Goal: Information Seeking & Learning: Learn about a topic

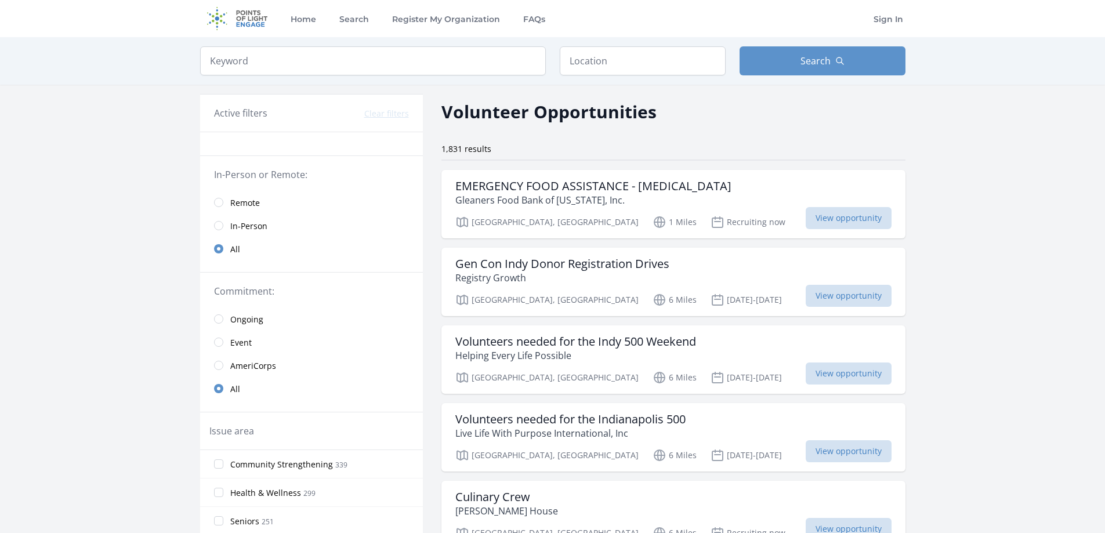
click at [251, 200] on span "Remote" at bounding box center [245, 203] width 30 height 12
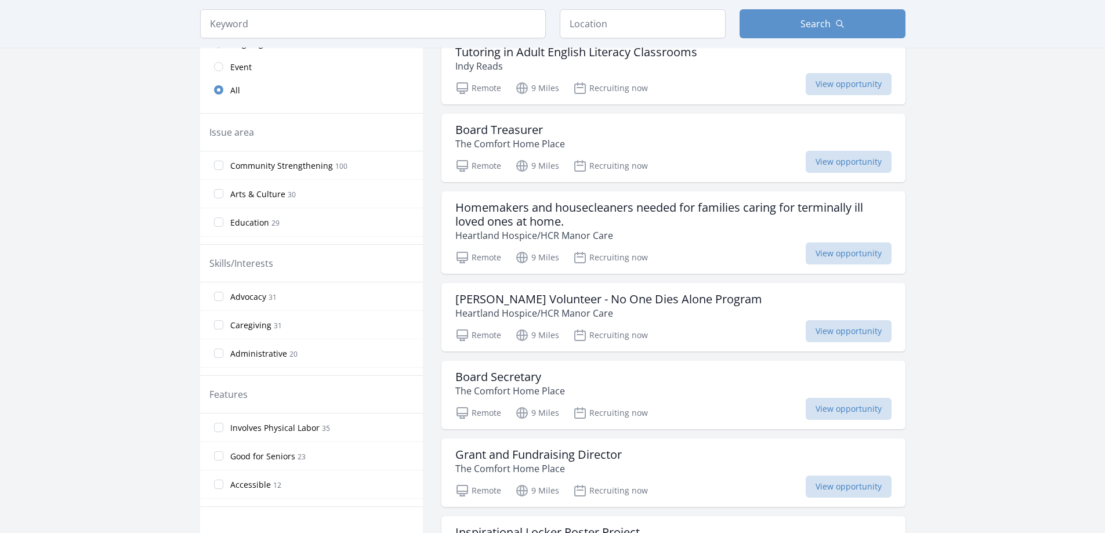
scroll to position [290, 0]
click at [696, 226] on h3 "Homemakers and housecleaners needed for families caring for terminally ill love…" at bounding box center [673, 214] width 436 height 28
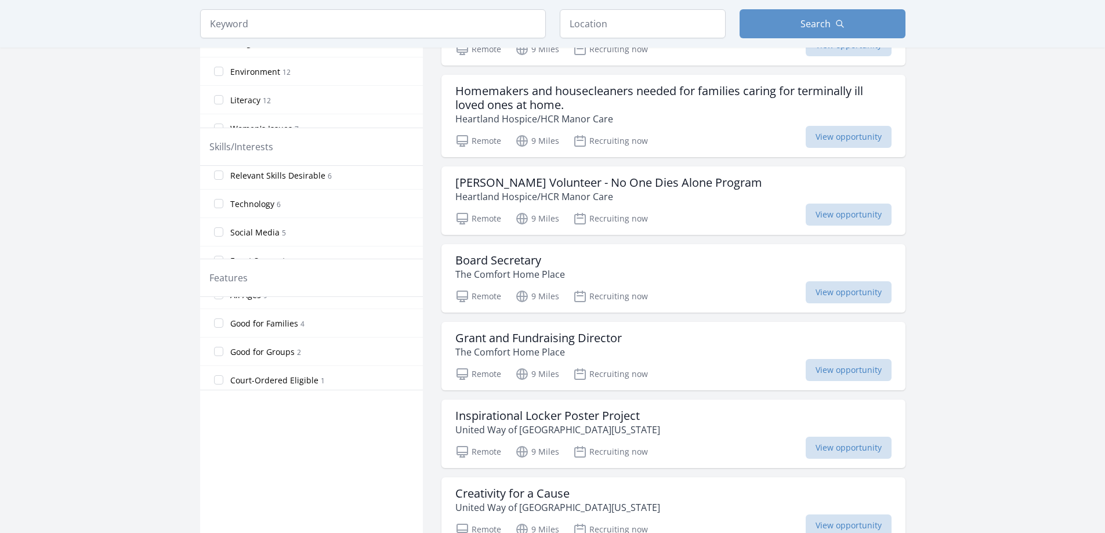
scroll to position [134, 0]
click at [279, 348] on span "Good for Groups" at bounding box center [262, 348] width 64 height 12
click at [223, 348] on input "Good for Groups 2" at bounding box center [218, 347] width 9 height 9
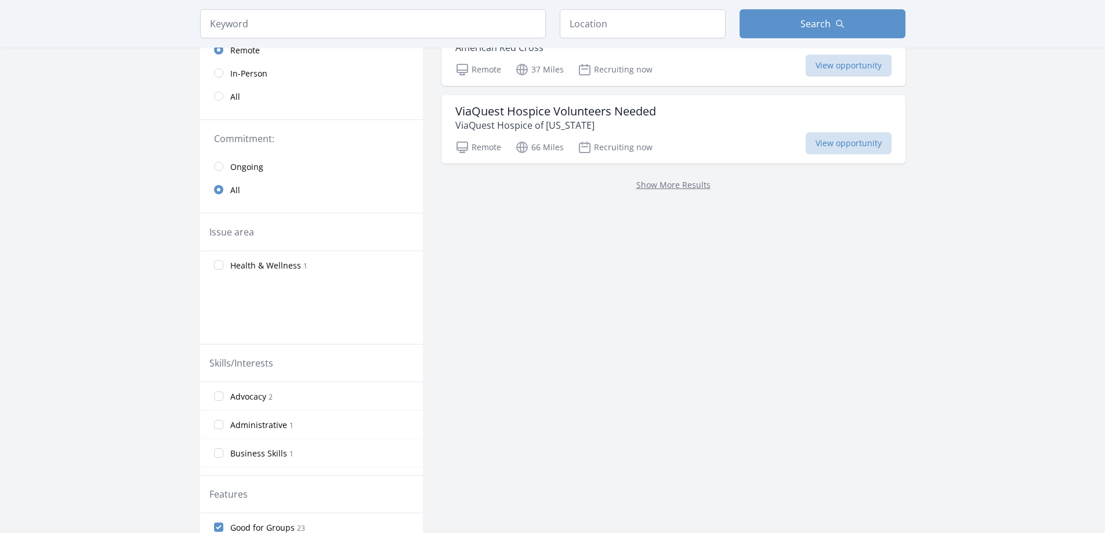
scroll to position [174, 0]
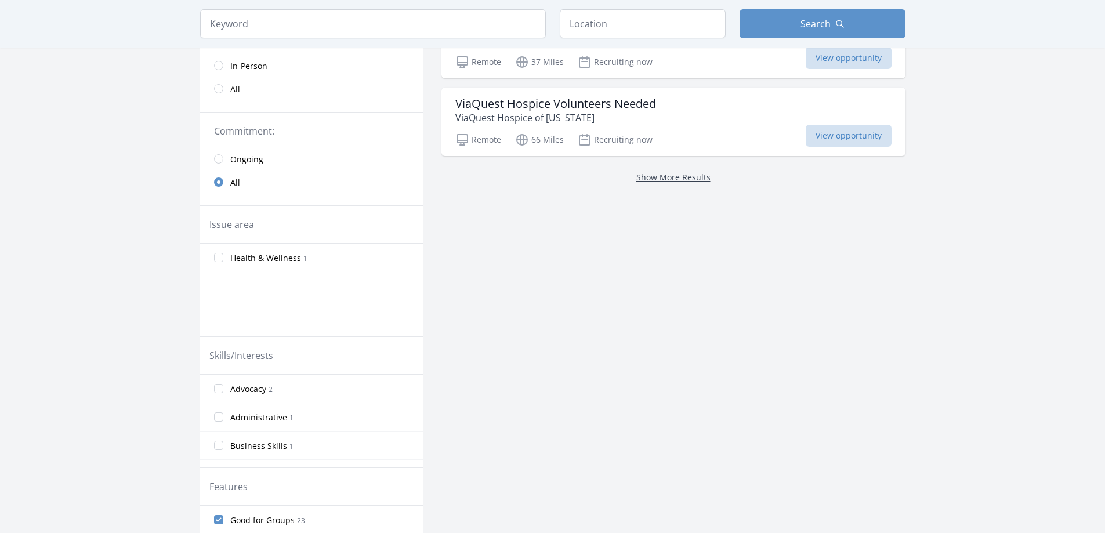
click at [661, 176] on link "Show More Results" at bounding box center [673, 177] width 74 height 11
click at [1003, 262] on main "Keyword Location Search Active filters Clear filters :" at bounding box center [552, 231] width 1105 height 736
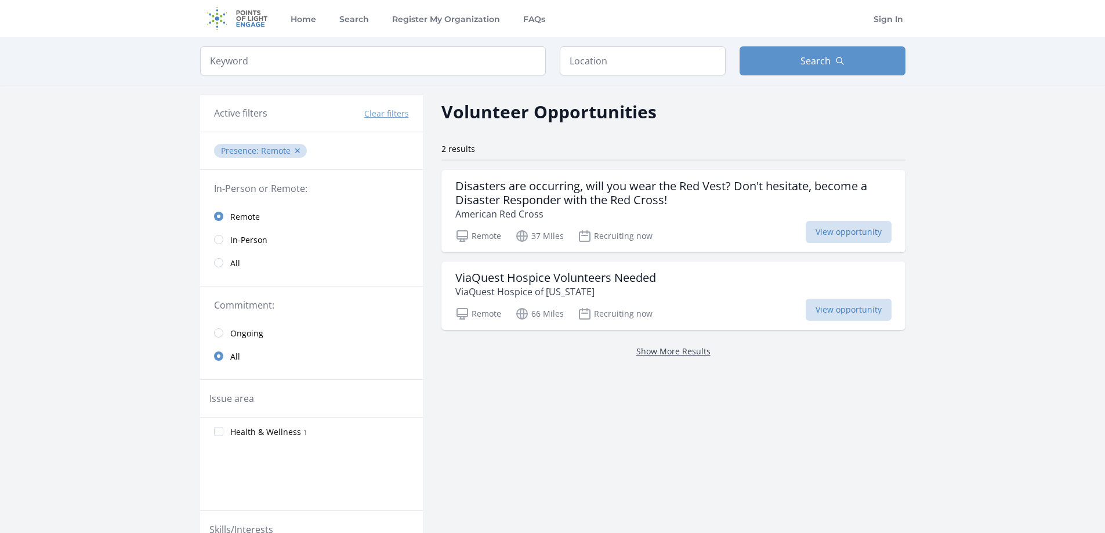
click at [693, 353] on link "Show More Results" at bounding box center [673, 351] width 74 height 11
click at [232, 262] on span "All" at bounding box center [235, 264] width 10 height 12
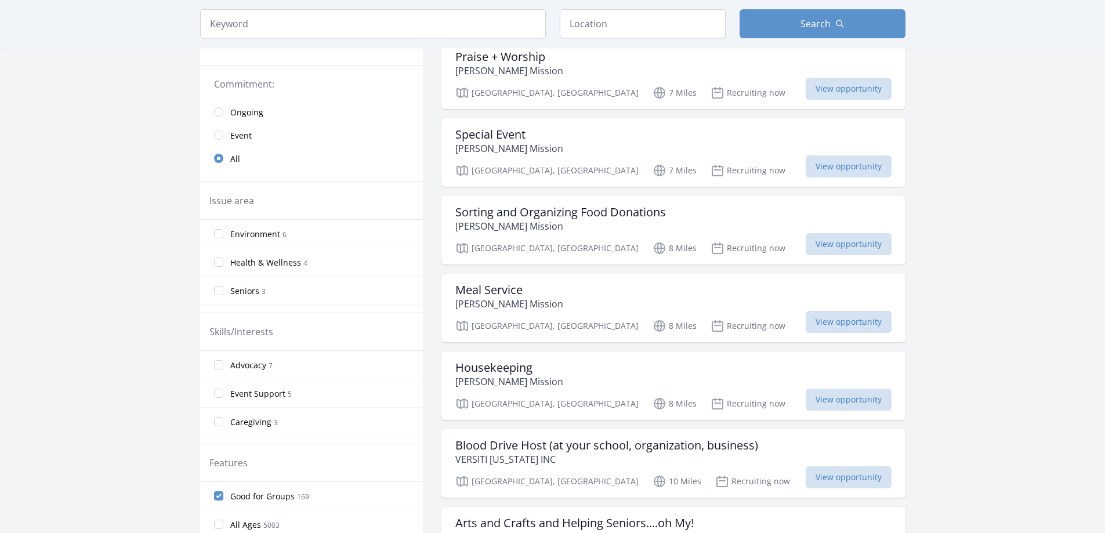
scroll to position [116, 0]
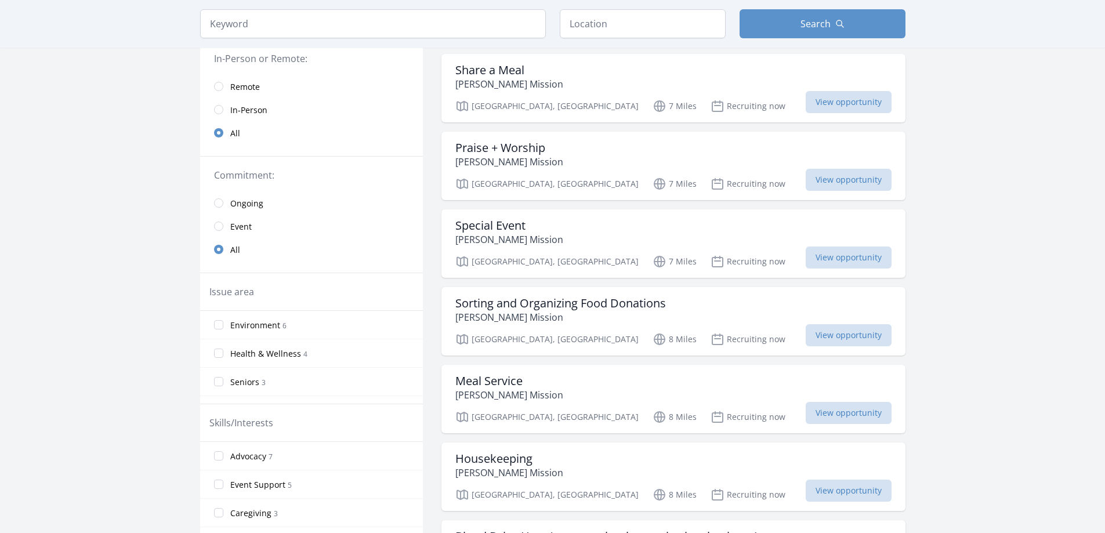
click at [251, 82] on span "Remote" at bounding box center [245, 87] width 30 height 12
